Goal: Task Accomplishment & Management: Manage account settings

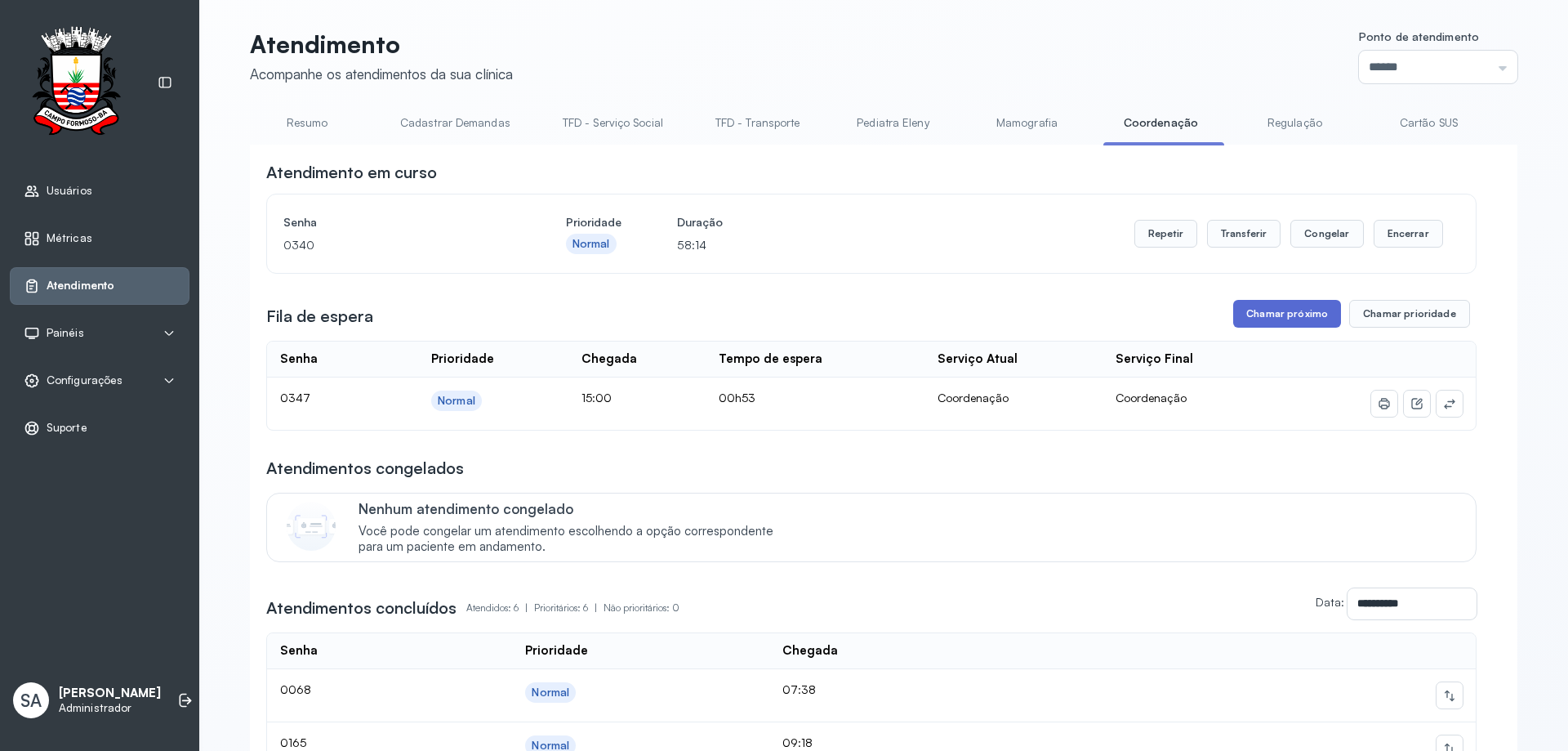
click at [1277, 316] on button "Chamar próximo" at bounding box center [1287, 314] width 108 height 28
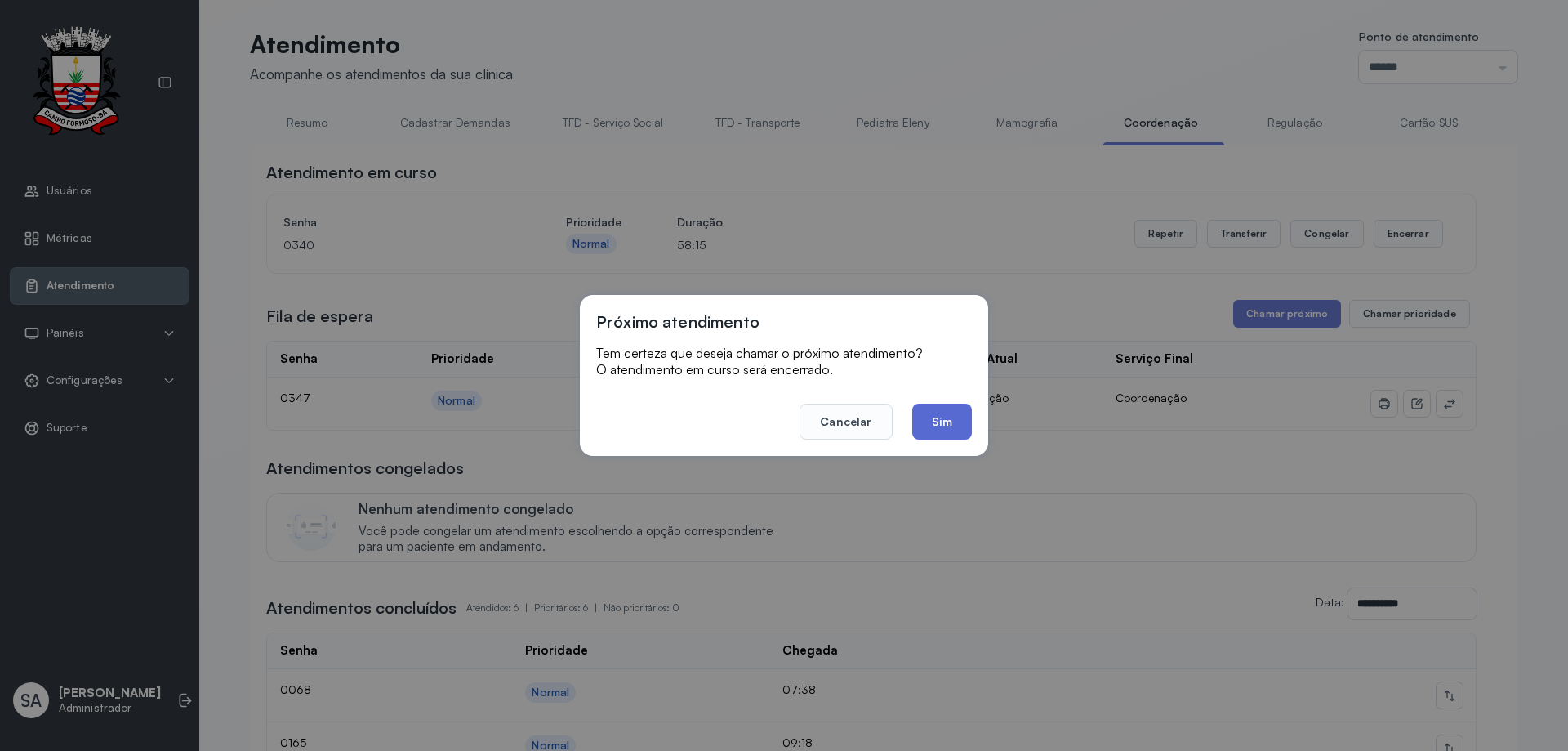
click at [950, 424] on button "Sim" at bounding box center [942, 421] width 59 height 36
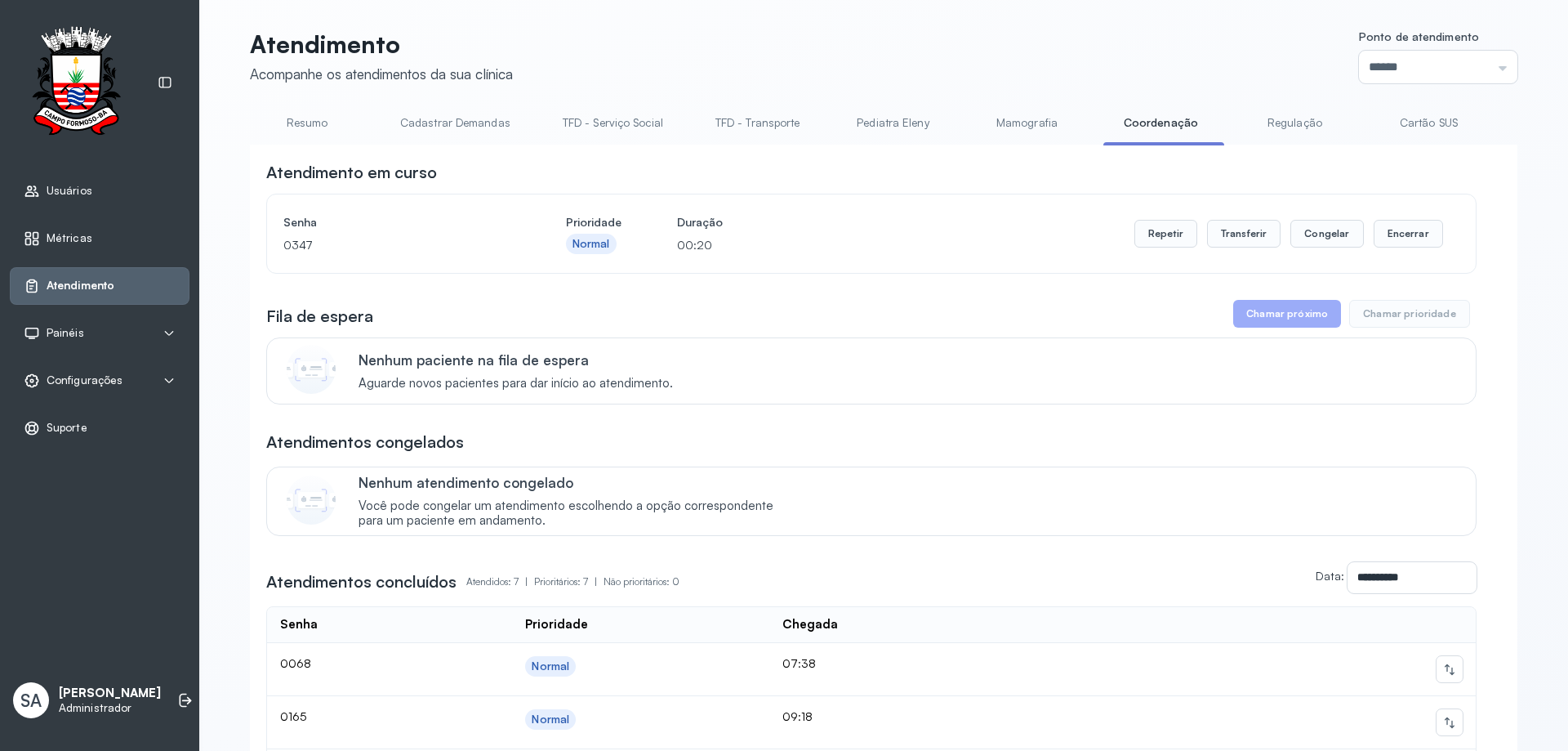
click at [104, 378] on span "Configurações" at bounding box center [85, 381] width 76 height 14
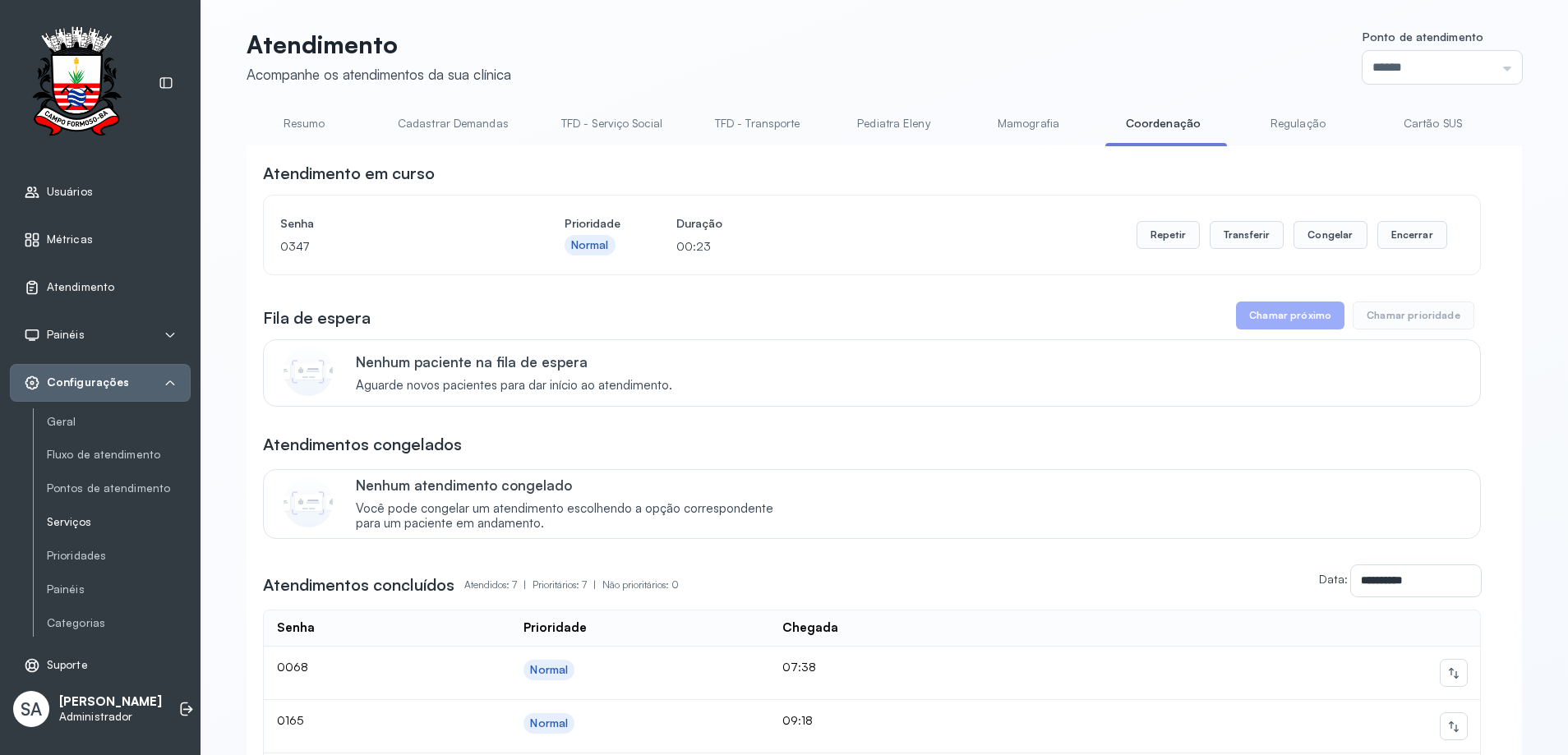
click at [76, 525] on link "Serviços" at bounding box center [118, 522] width 144 height 14
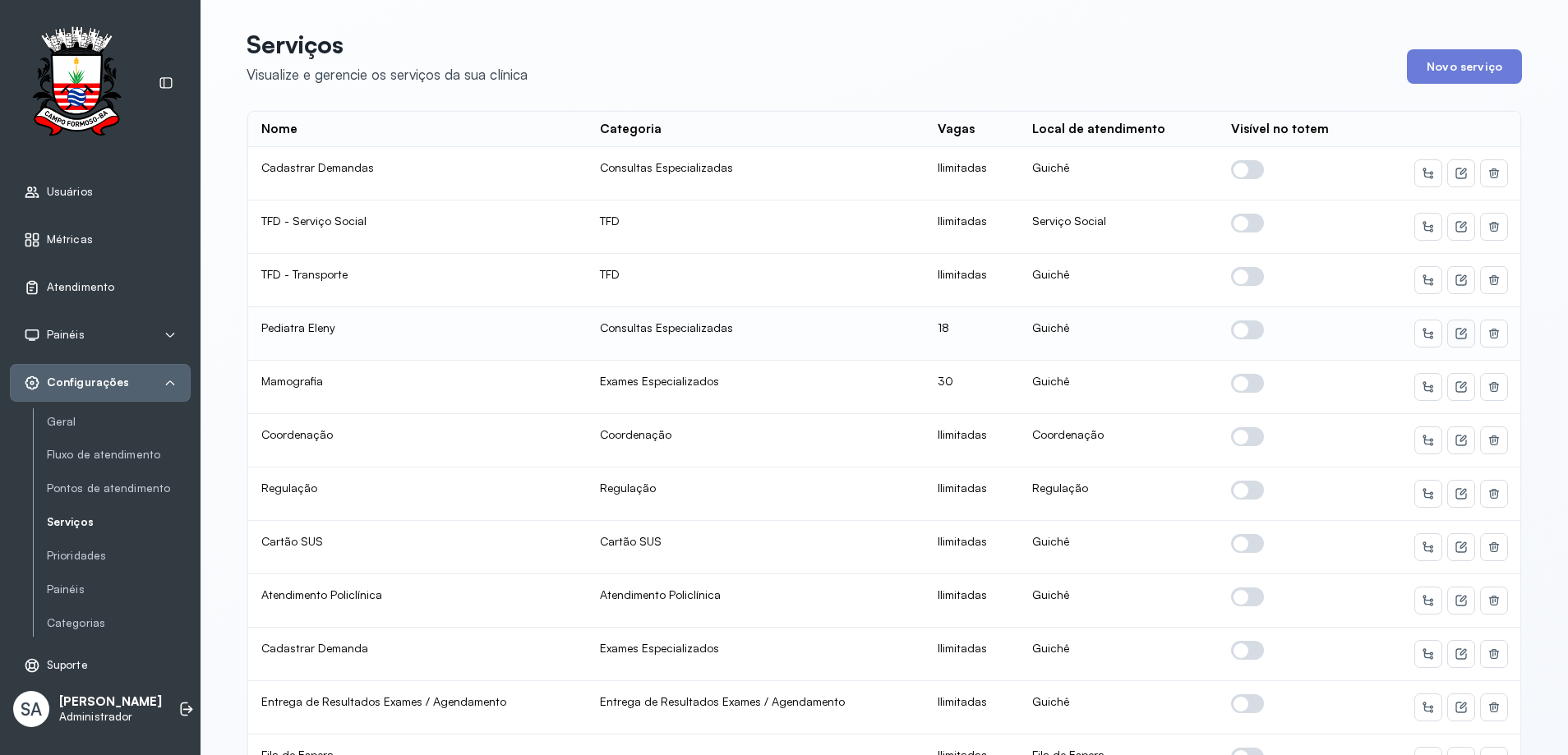
click at [1456, 330] on icon at bounding box center [1461, 333] width 13 height 13
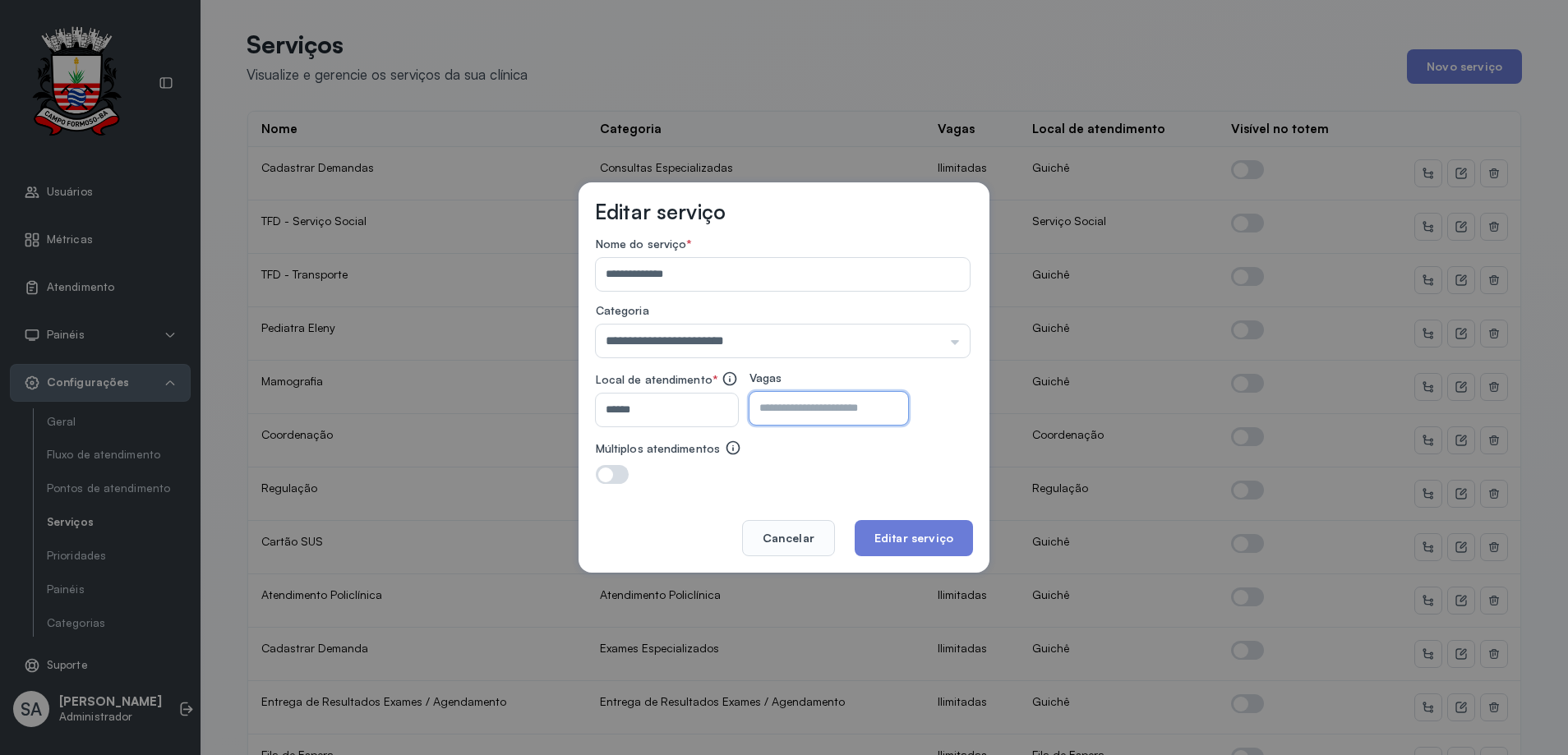
drag, startPoint x: 833, startPoint y: 415, endPoint x: 837, endPoint y: 406, distance: 9.8
click at [833, 414] on input "**" at bounding box center [814, 408] width 130 height 33
type input "**"
click at [897, 532] on button "Editar serviço" at bounding box center [914, 538] width 118 height 36
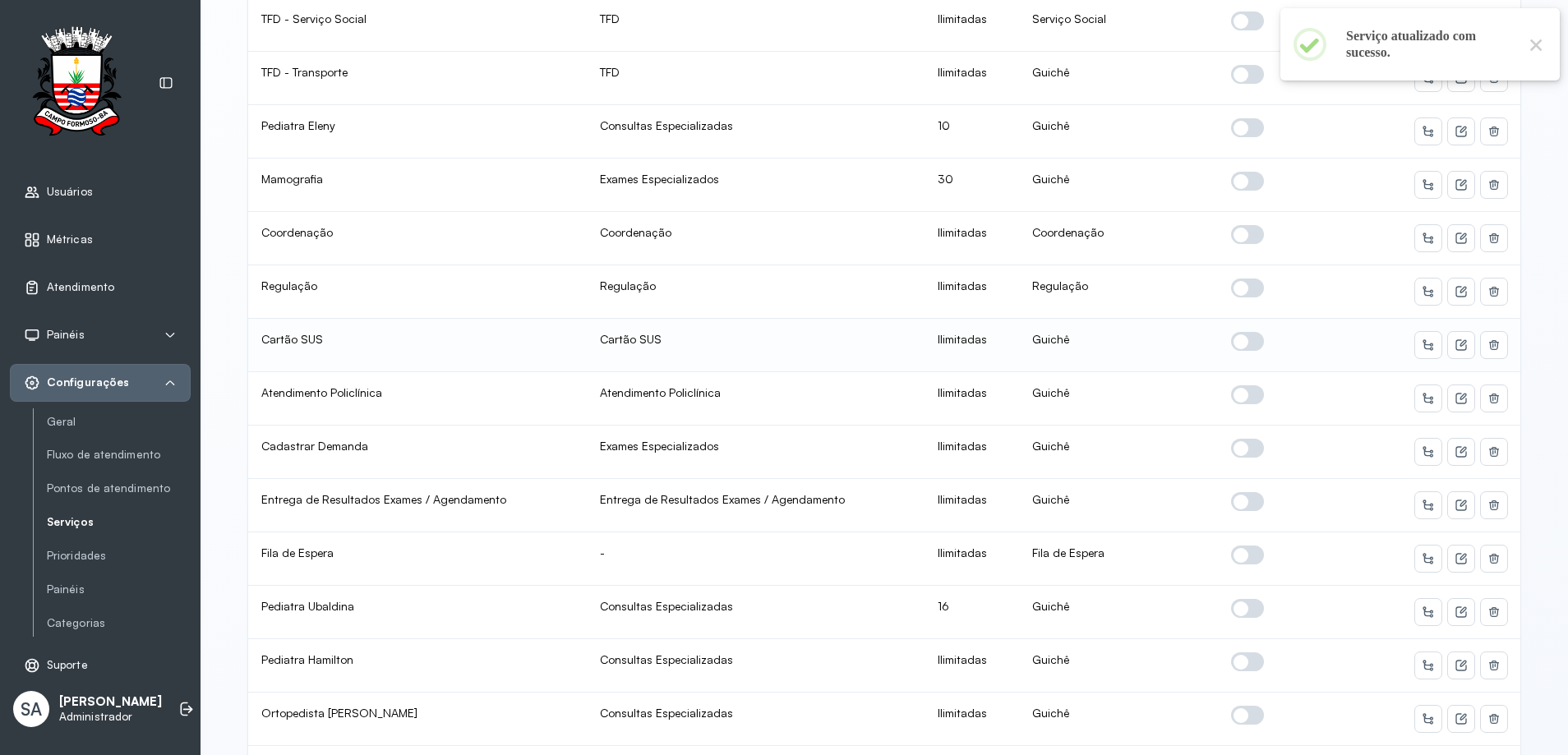
scroll to position [246, 0]
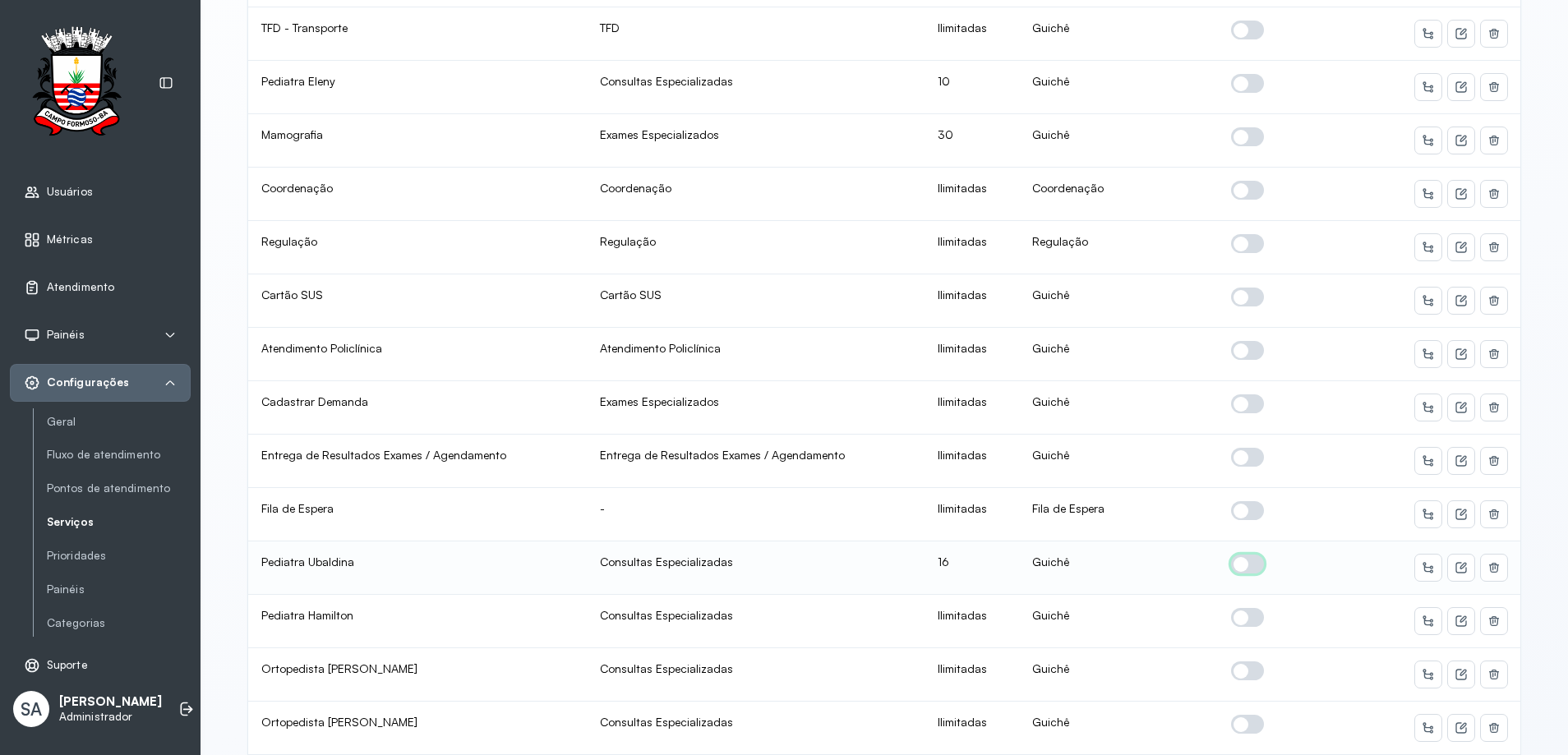
click at [1241, 558] on span at bounding box center [1248, 564] width 33 height 19
click at [1456, 563] on icon at bounding box center [1461, 568] width 11 height 11
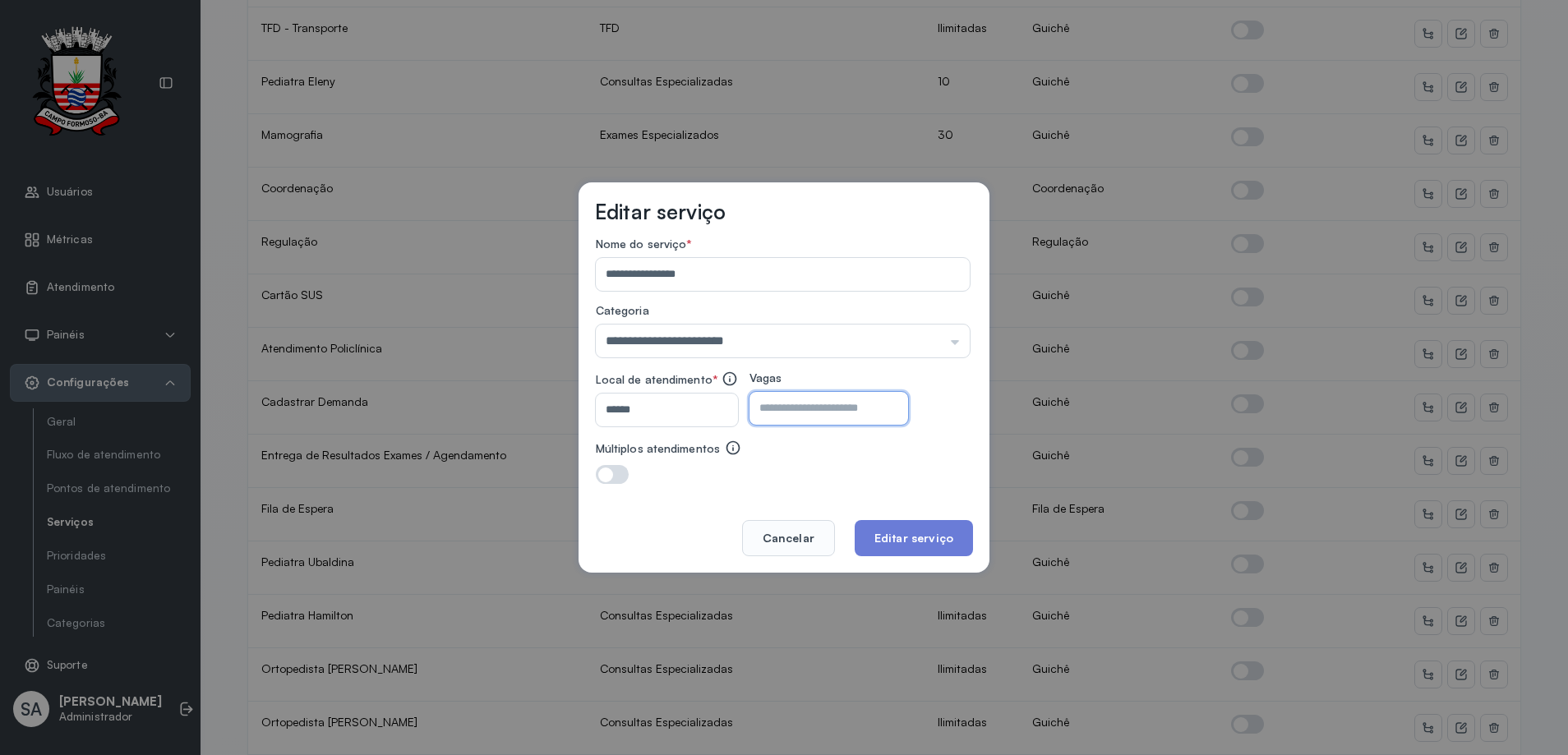
click at [827, 404] on input "**" at bounding box center [814, 408] width 130 height 33
type input "*"
click at [925, 538] on button "Editar serviço" at bounding box center [914, 538] width 118 height 36
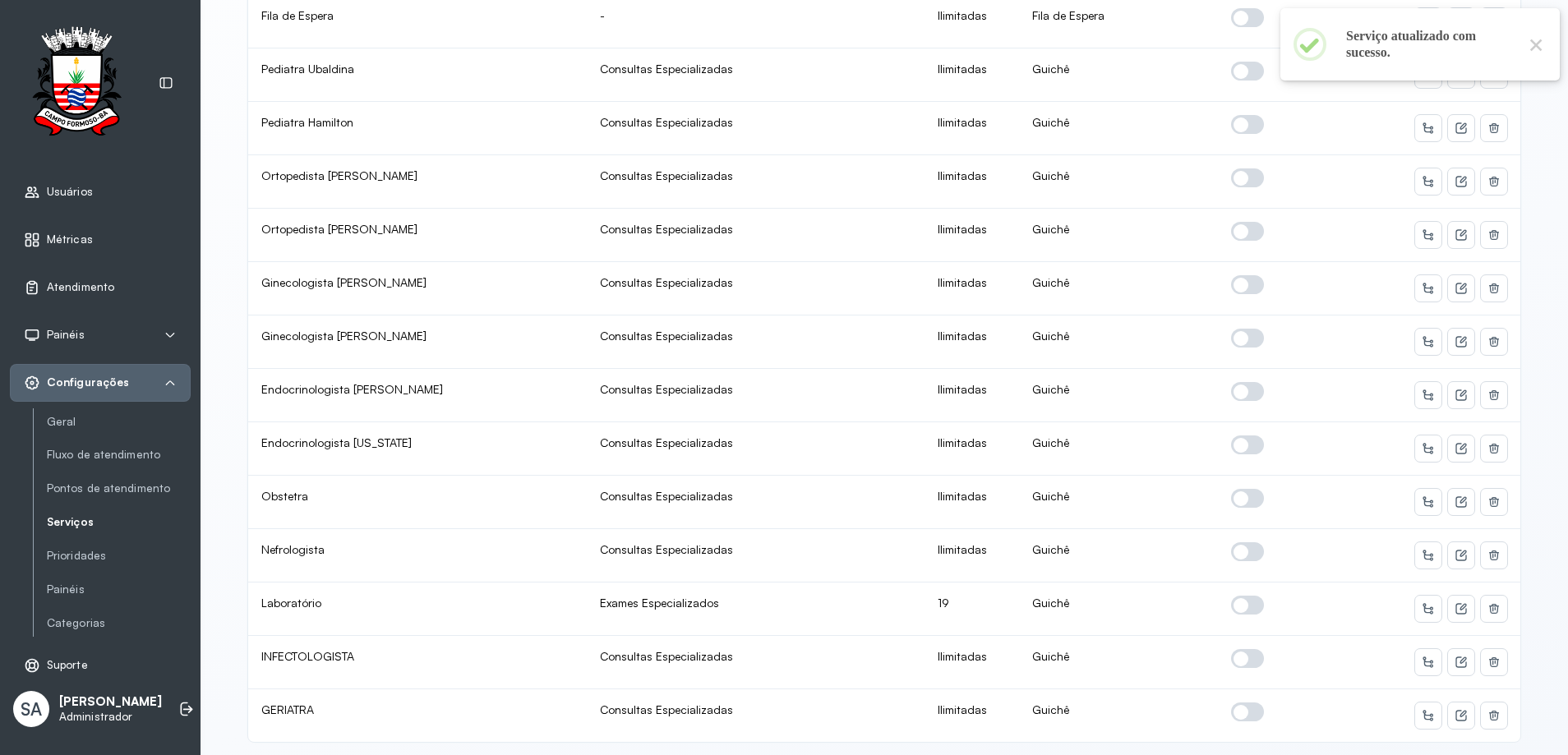
scroll to position [787, 0]
